Goal: Transaction & Acquisition: Purchase product/service

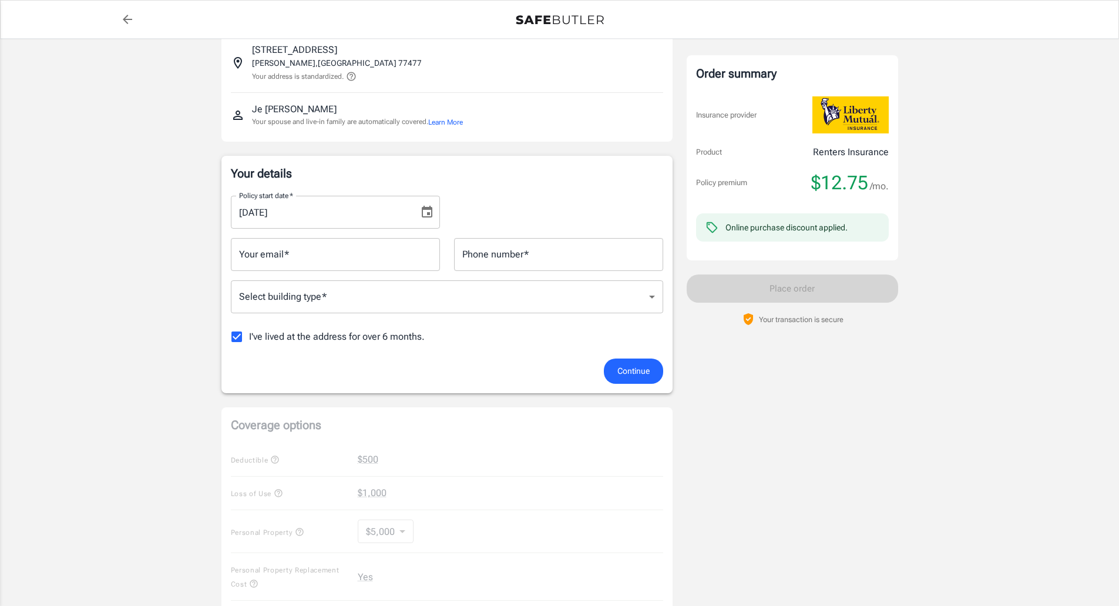
scroll to position [19, 0]
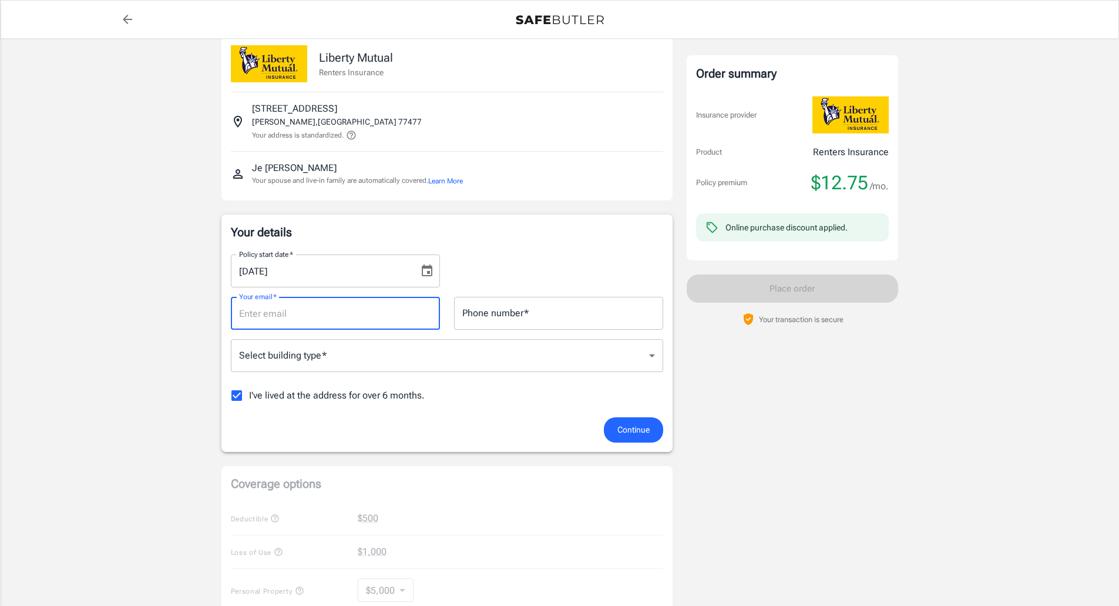
click at [326, 309] on input "Your email   *" at bounding box center [335, 313] width 209 height 33
type input "[EMAIL_ADDRESS][DOMAIN_NAME]"
type input "7132953704"
click at [364, 359] on body "Policy premium $ 12.75 /mo Liberty Mutual Renters Insurance [STREET_ADDRESS] Yo…" at bounding box center [559, 558] width 1119 height 1154
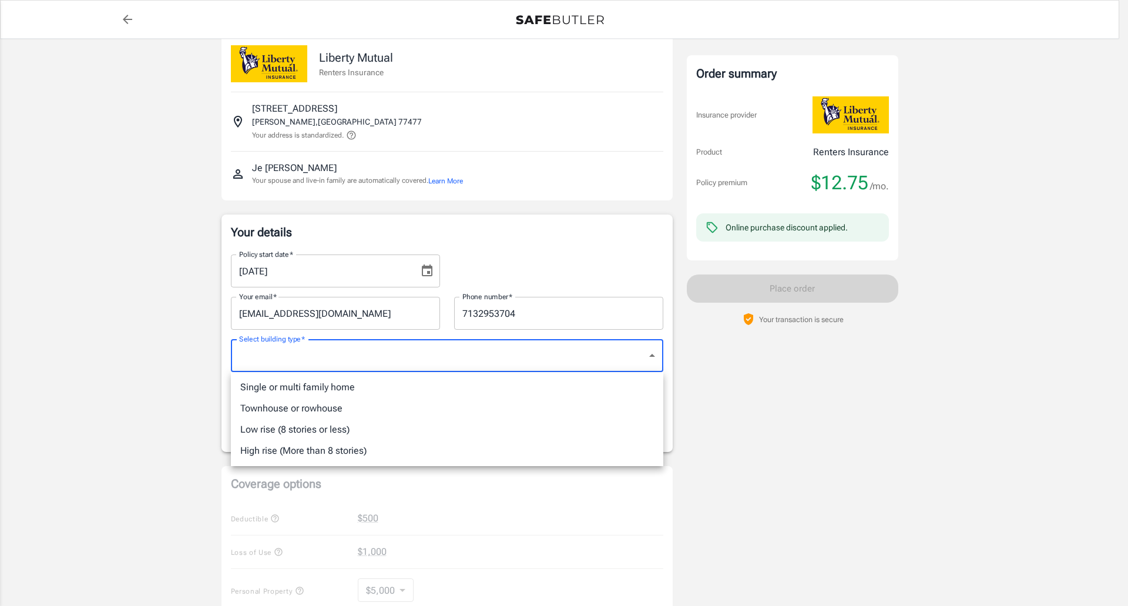
click at [321, 424] on li "Low rise (8 stories or less)" at bounding box center [447, 429] width 432 height 21
type input "lowrise"
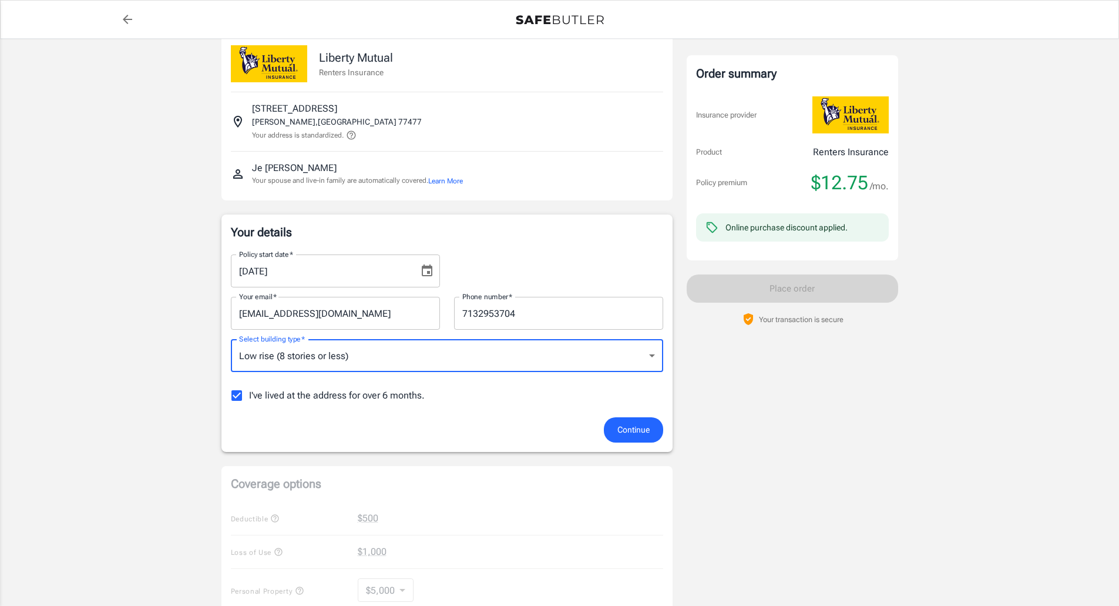
click at [230, 393] on input "I've lived at the address for over 6 months." at bounding box center [236, 395] width 25 height 25
checkbox input "false"
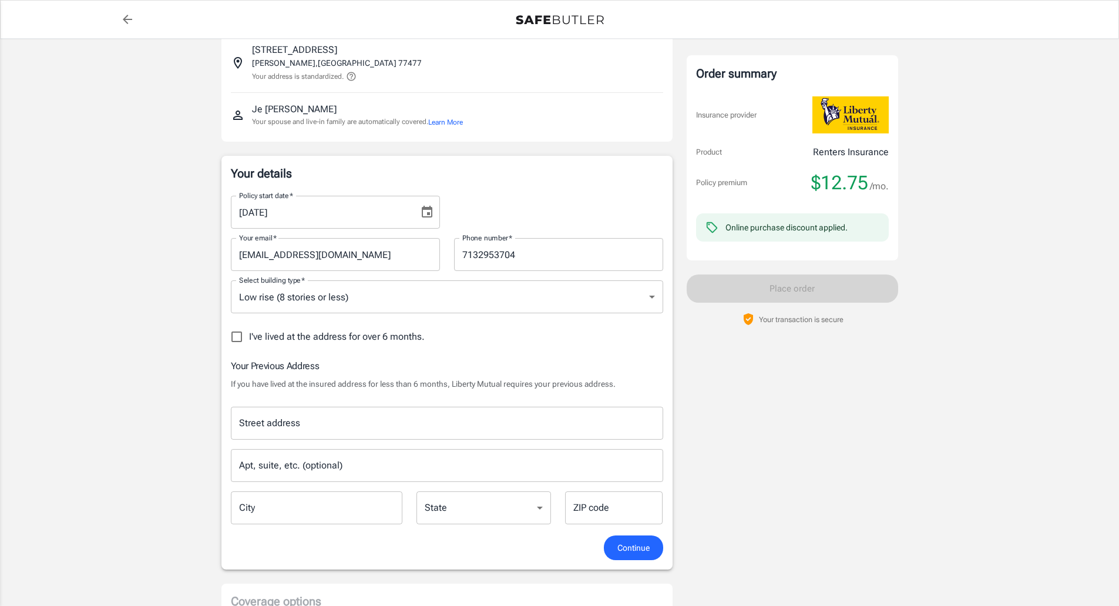
scroll to position [137, 0]
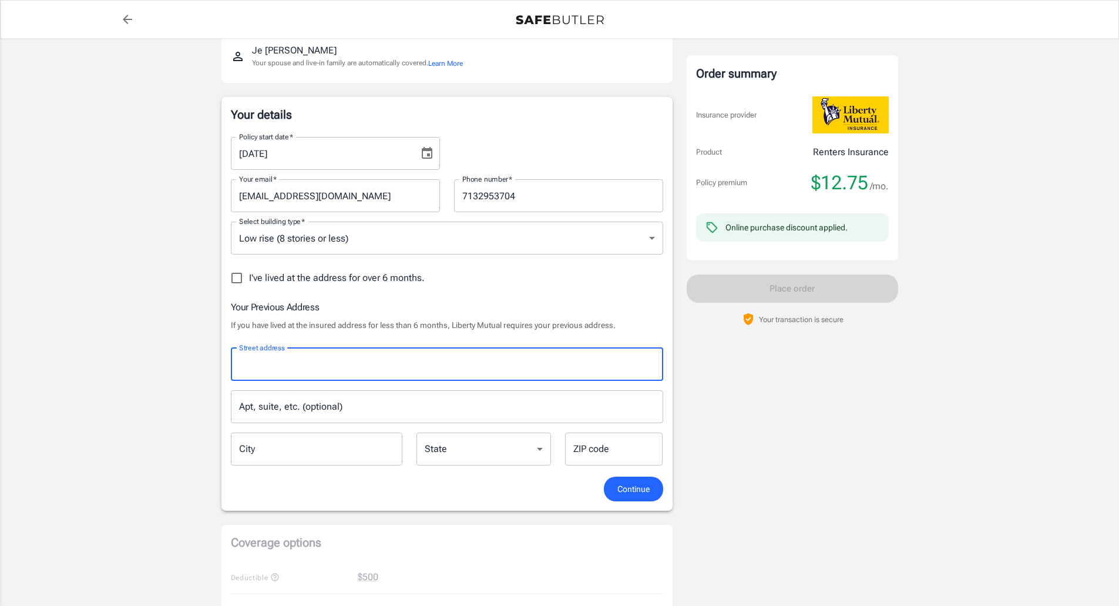
click at [357, 368] on input "Street address" at bounding box center [447, 364] width 422 height 22
type input "[STREET_ADDRESS][PERSON_NAME]"
type input "[GEOGRAPHIC_DATA]"
type input "77545"
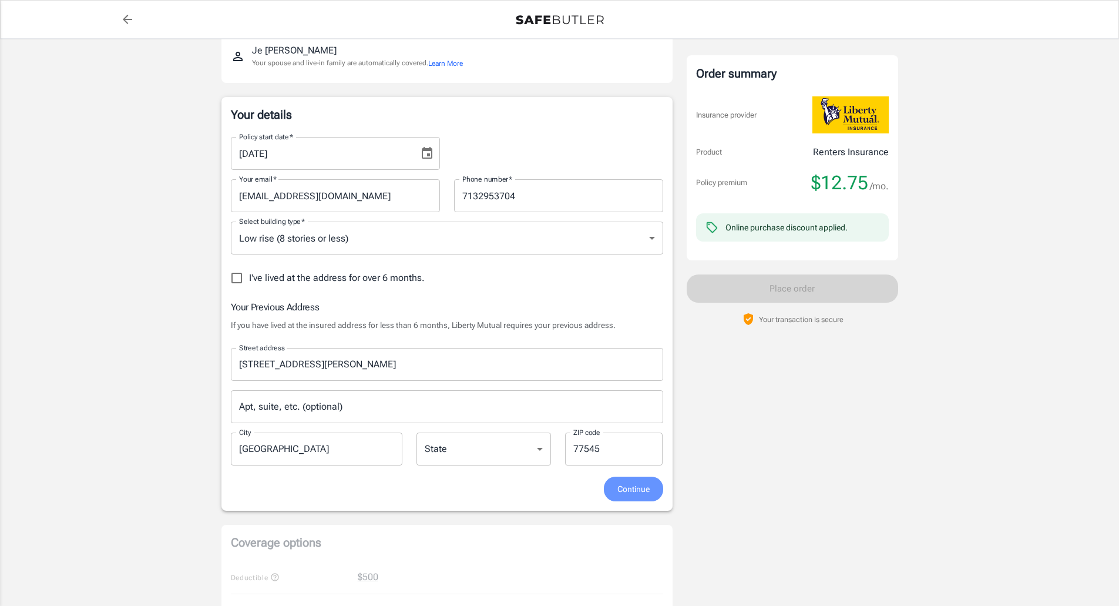
click at [625, 485] on span "Continue" at bounding box center [633, 489] width 32 height 15
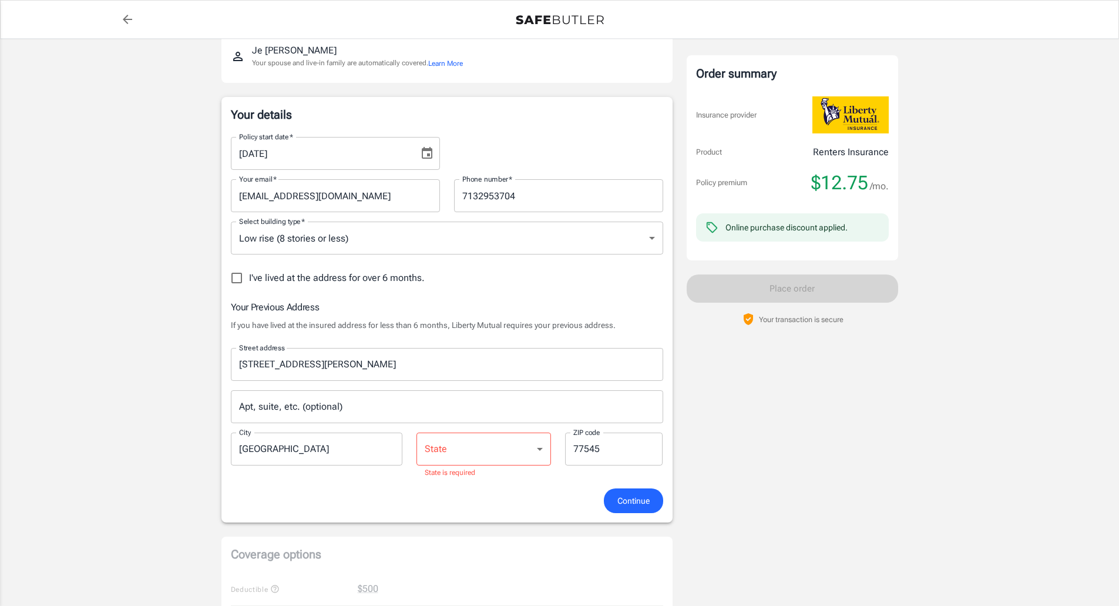
click at [463, 462] on select "[US_STATE] [US_STATE] [US_STATE] [US_STATE] [US_STATE] [US_STATE] [US_STATE] [U…" at bounding box center [484, 448] width 135 height 33
select select "[GEOGRAPHIC_DATA]"
click at [417, 432] on select "[US_STATE] [US_STATE] [US_STATE] [US_STATE] [US_STATE] [US_STATE] [US_STATE] [U…" at bounding box center [484, 448] width 135 height 33
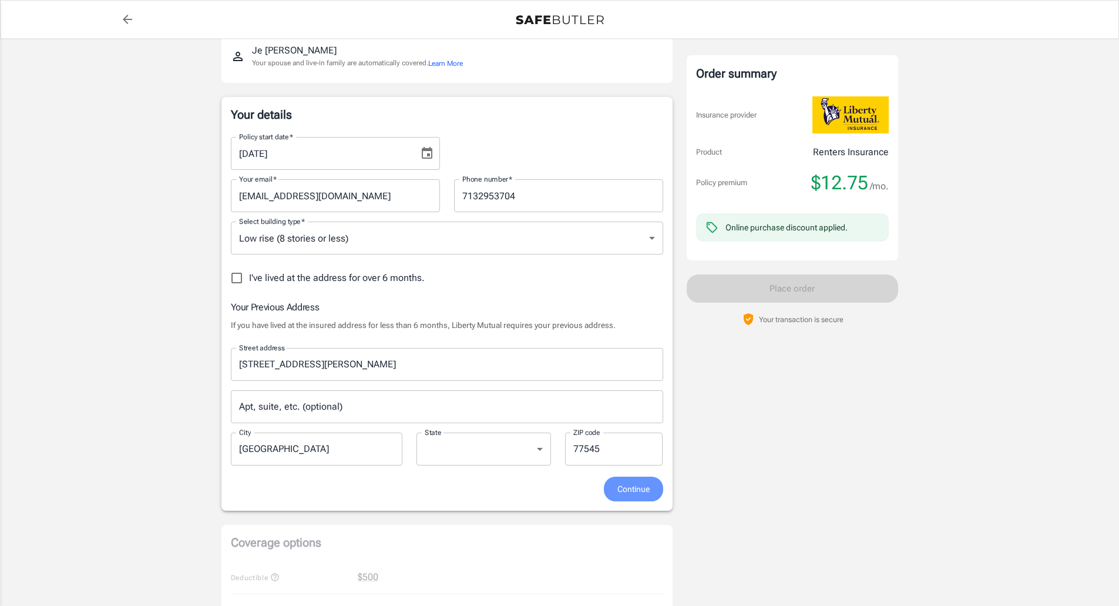
click at [613, 479] on button "Continue" at bounding box center [633, 488] width 59 height 25
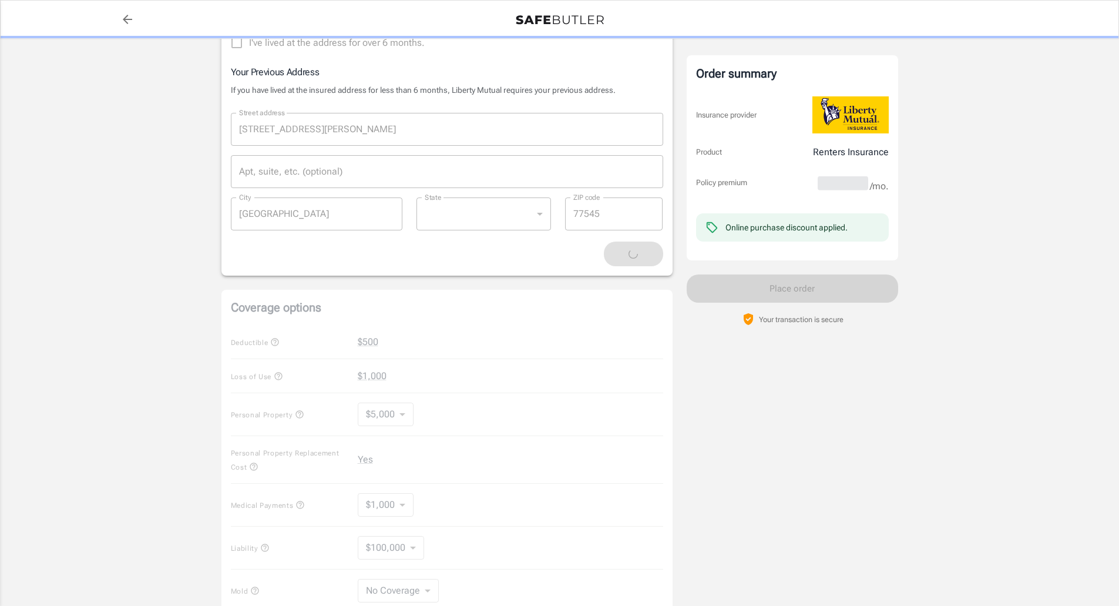
scroll to position [409, 0]
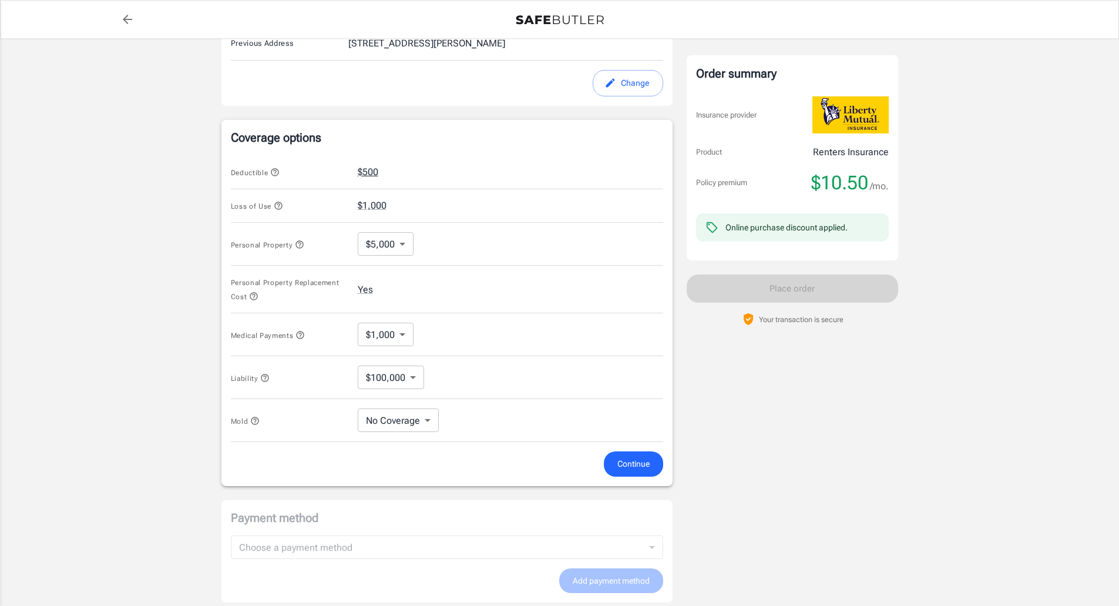
click at [374, 168] on button "$500" at bounding box center [368, 172] width 21 height 14
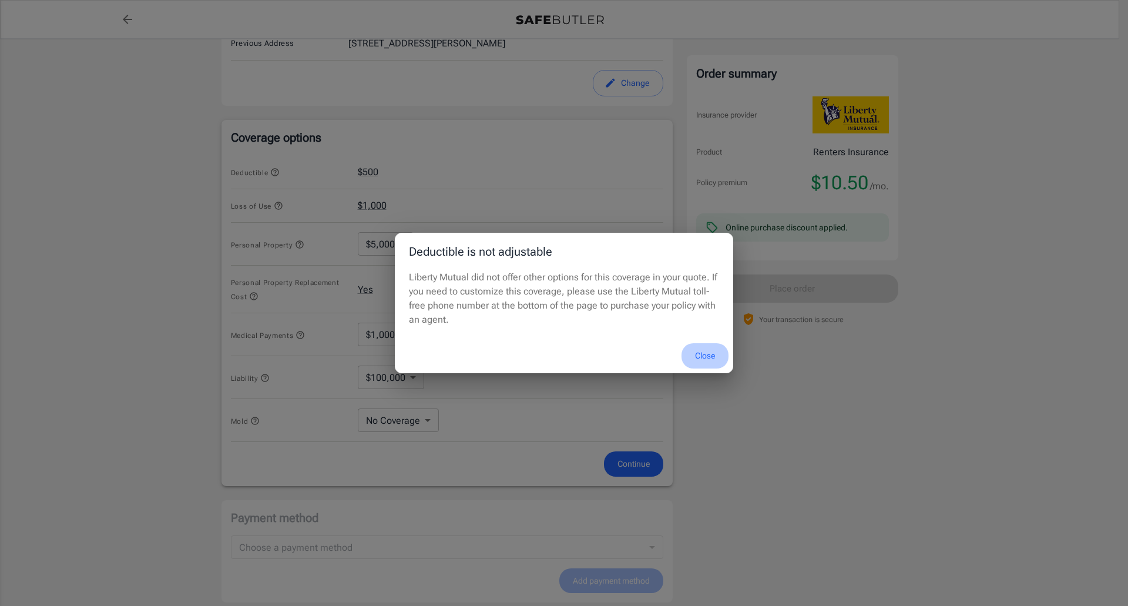
click at [712, 360] on button "Close" at bounding box center [704, 355] width 47 height 25
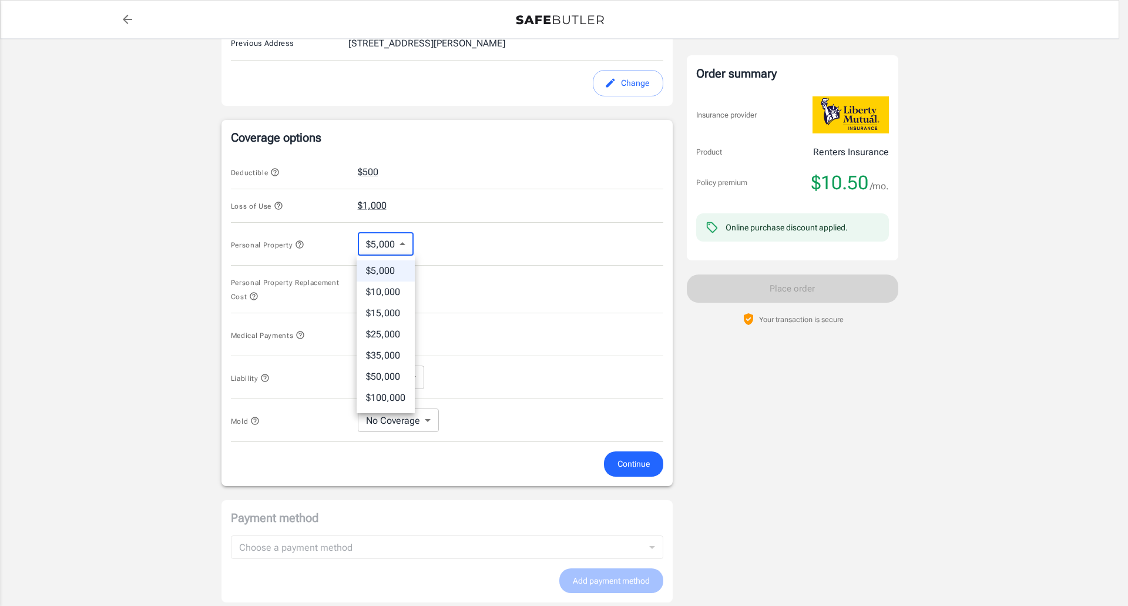
click at [405, 244] on body "Policy premium $ 10.50 /mo Liberty Mutual Renters Insurance [STREET_ADDRESS] Yo…" at bounding box center [564, 190] width 1128 height 1198
click at [385, 290] on li "$10,000" at bounding box center [386, 291] width 58 height 21
type input "10000"
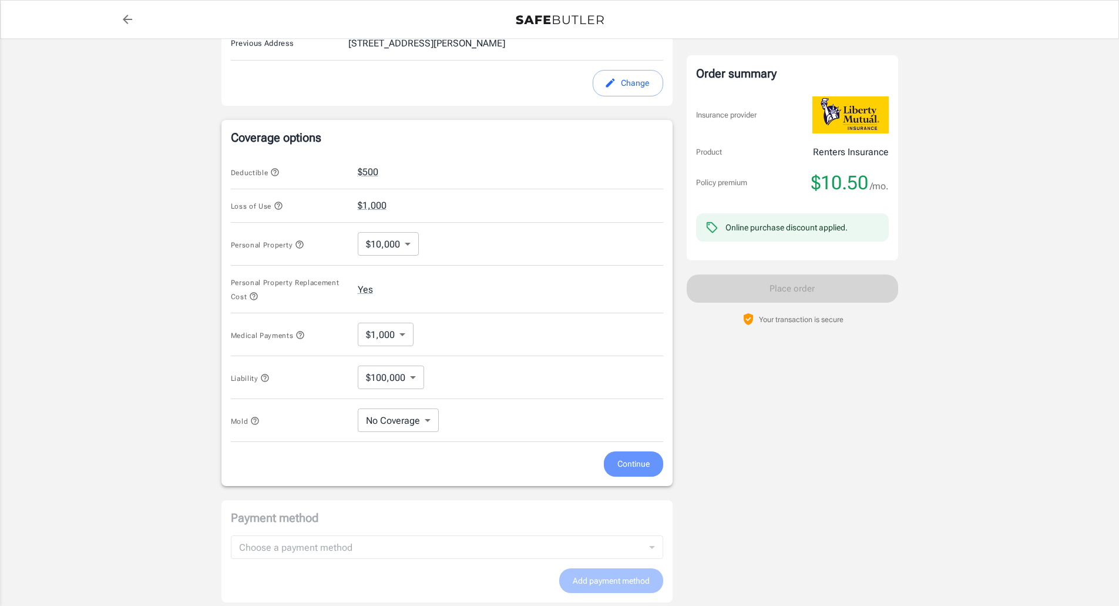
click at [637, 464] on span "Continue" at bounding box center [633, 463] width 32 height 15
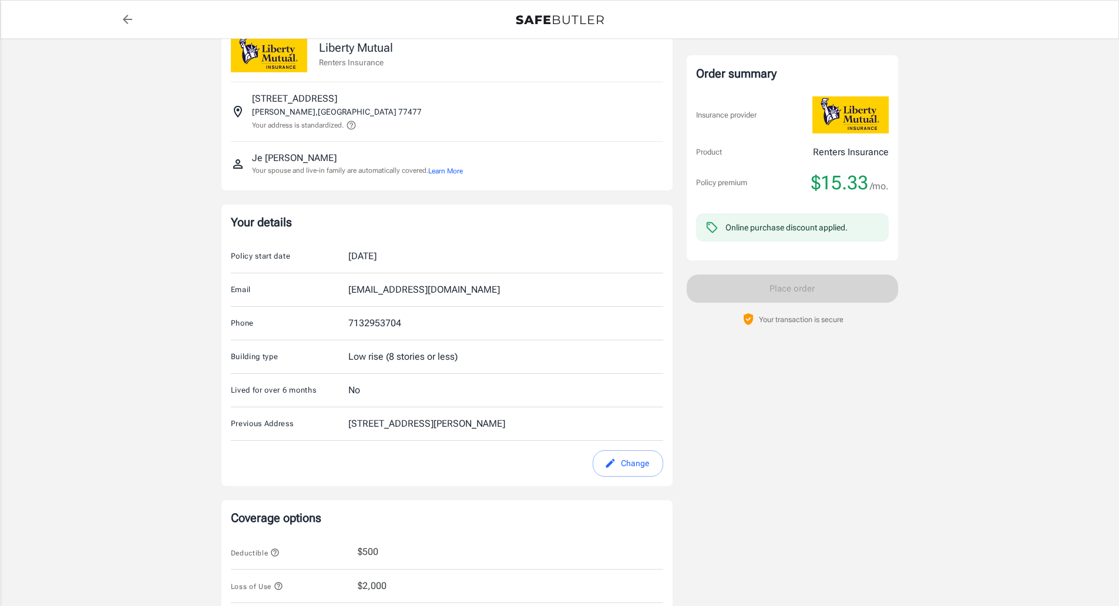
scroll to position [0, 0]
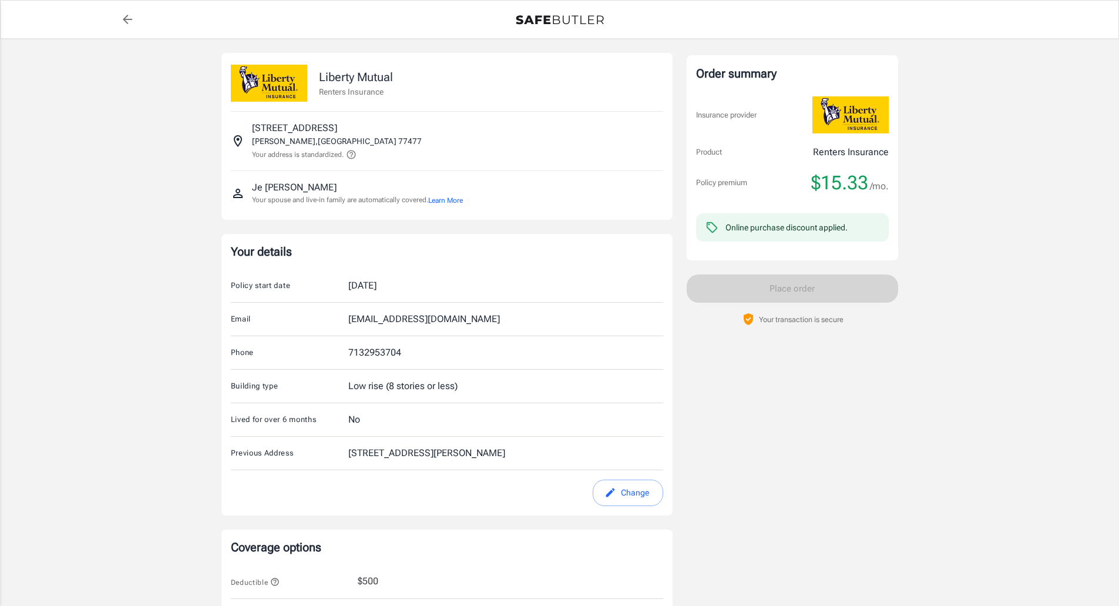
click at [629, 499] on button "Change" at bounding box center [628, 492] width 70 height 26
select select "[GEOGRAPHIC_DATA]"
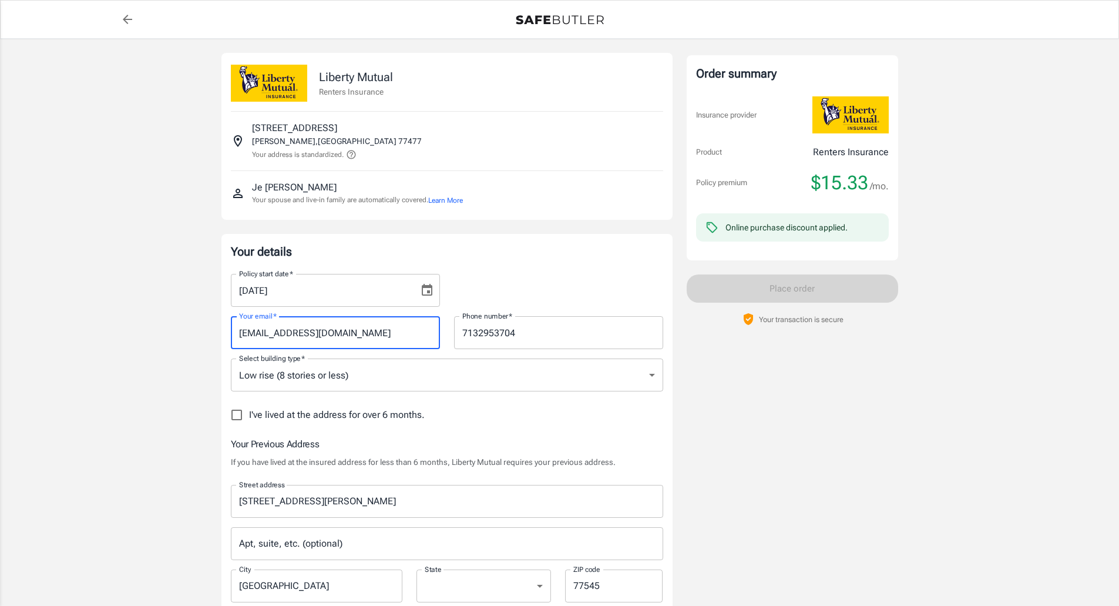
drag, startPoint x: 385, startPoint y: 328, endPoint x: 87, endPoint y: 357, distance: 299.9
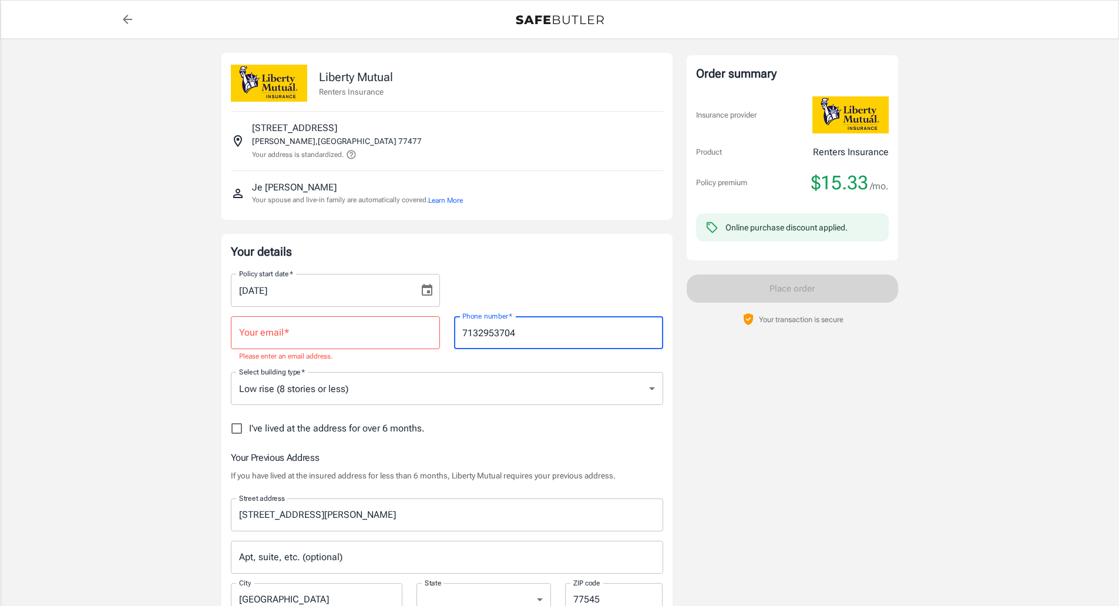
drag, startPoint x: 533, startPoint y: 331, endPoint x: 240, endPoint y: 333, distance: 293.8
click at [240, 333] on div "Your email   * Your email   * Please enter an email address. Phone number   * […" at bounding box center [447, 335] width 446 height 56
click at [126, 15] on icon "back to quotes" at bounding box center [127, 19] width 14 height 14
